Goal: Information Seeking & Learning: Find specific fact

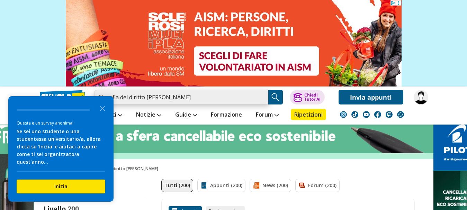
click at [146, 100] on input "filosofia del diritto diaz" at bounding box center [181, 97] width 174 height 15
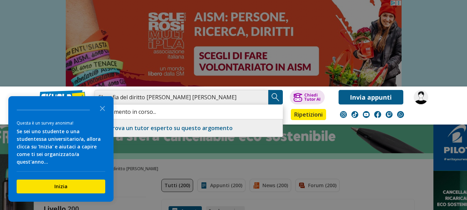
type input "filosofia del diritto [PERSON_NAME] [PERSON_NAME]"
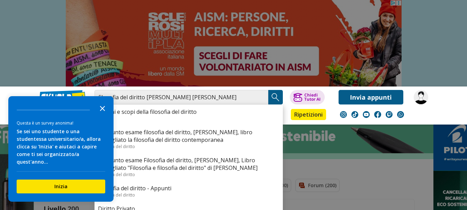
click at [101, 115] on icon "Close the survey" at bounding box center [103, 108] width 14 height 14
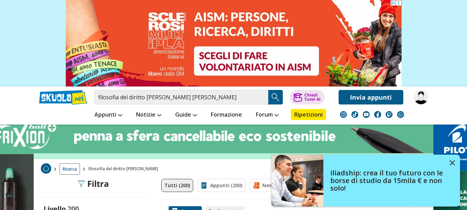
click at [271, 92] on button "Search Button" at bounding box center [275, 97] width 15 height 15
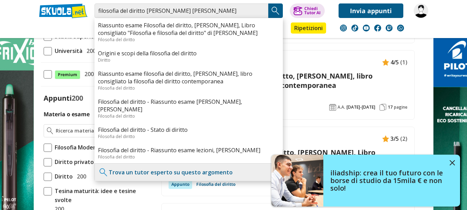
scroll to position [203, 0]
